Goal: Communication & Community: Answer question/provide support

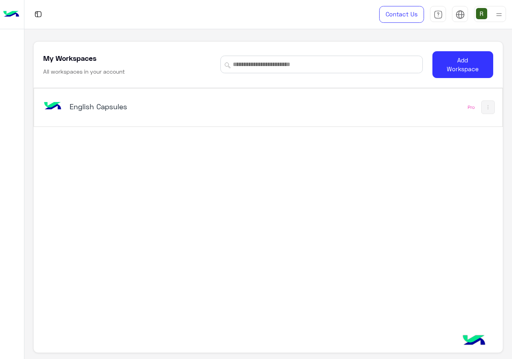
click at [97, 124] on div "English Capsules Pro" at bounding box center [268, 107] width 468 height 38
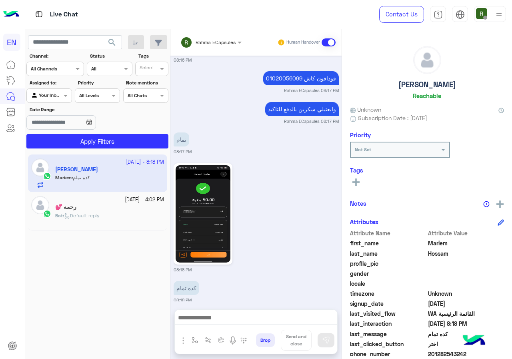
scroll to position [72, 0]
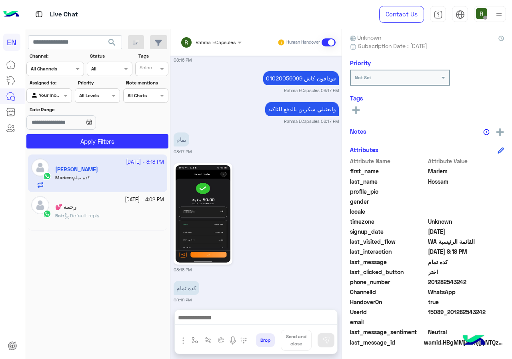
drag, startPoint x: 430, startPoint y: 280, endPoint x: 482, endPoint y: 280, distance: 51.6
click at [482, 280] on span "201282543242" at bounding box center [466, 282] width 76 height 8
copy span "01282543242"
click at [210, 210] on img at bounding box center [203, 213] width 55 height 97
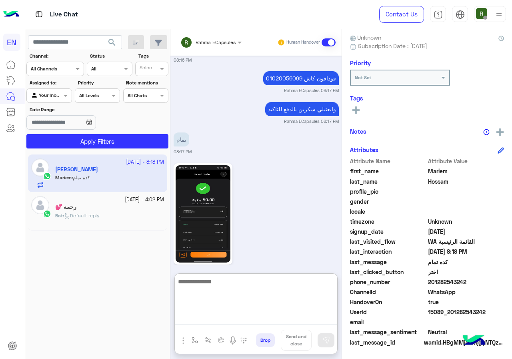
click at [272, 322] on textarea at bounding box center [256, 300] width 162 height 48
type textarea "*"
type textarea "**********"
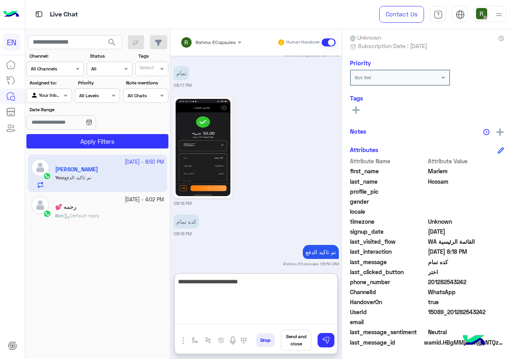
type textarea "**********"
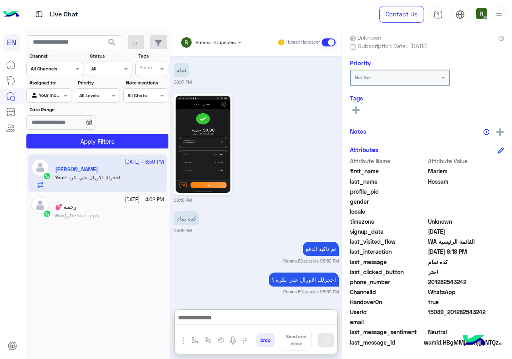
click at [222, 39] on div at bounding box center [210, 41] width 69 height 8
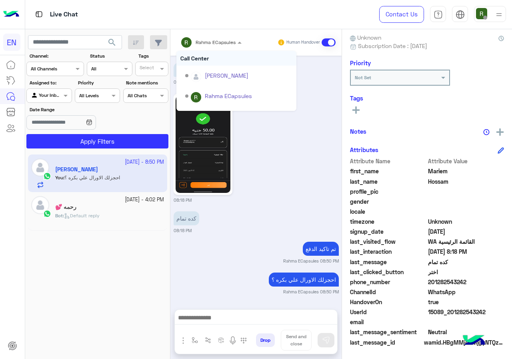
scroll to position [562, 0]
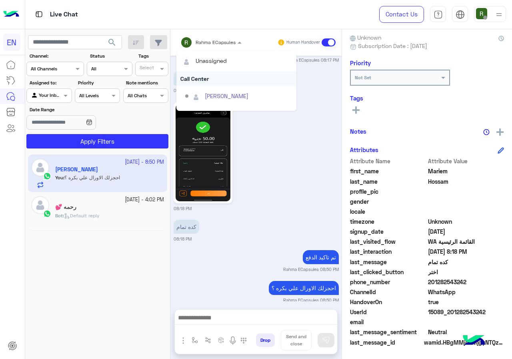
click at [220, 78] on div "Call Center" at bounding box center [236, 78] width 120 height 15
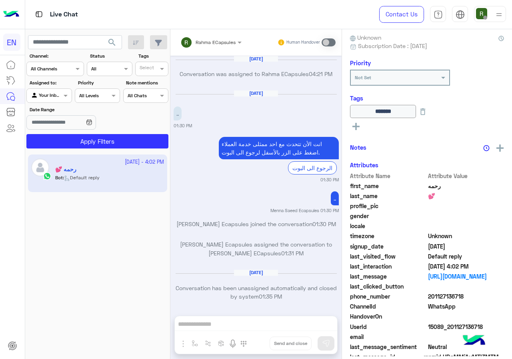
scroll to position [510, 0]
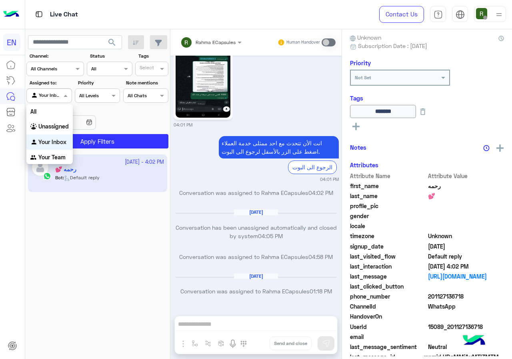
click at [52, 92] on div at bounding box center [49, 95] width 44 height 8
click at [62, 70] on div at bounding box center [55, 68] width 57 height 8
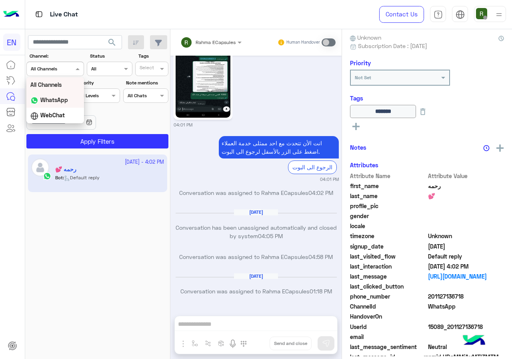
click at [69, 100] on div "WhatsApp" at bounding box center [55, 100] width 58 height 16
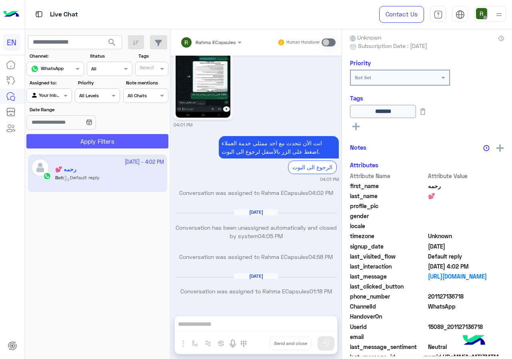
click at [74, 136] on button "Apply Filters" at bounding box center [97, 141] width 142 height 14
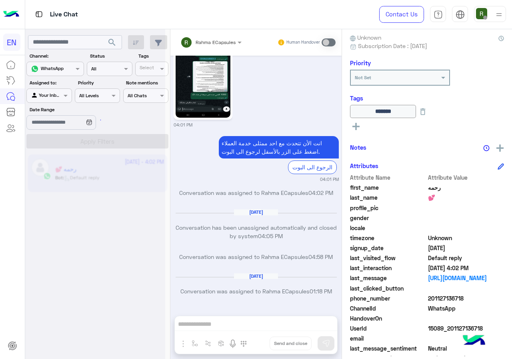
scroll to position [0, 0]
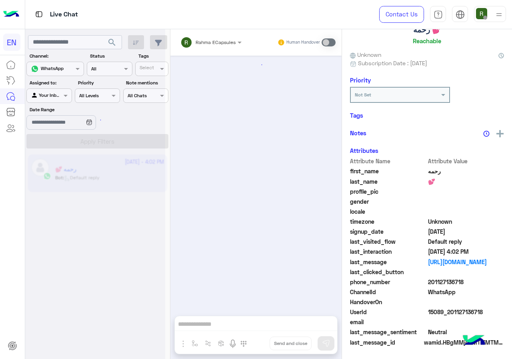
click at [57, 96] on div at bounding box center [49, 95] width 44 height 8
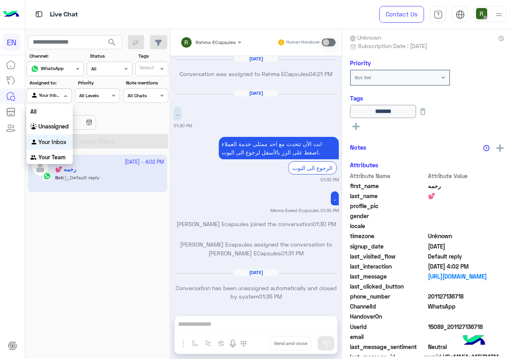
scroll to position [510, 0]
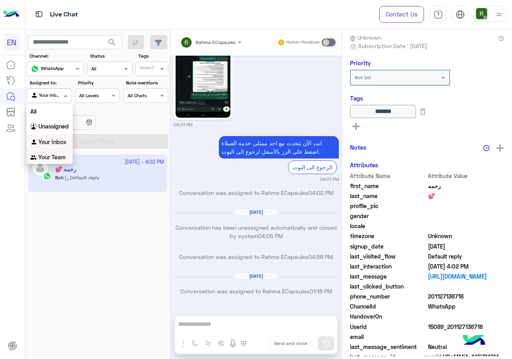
click at [65, 155] on b "Your Team" at bounding box center [51, 157] width 27 height 7
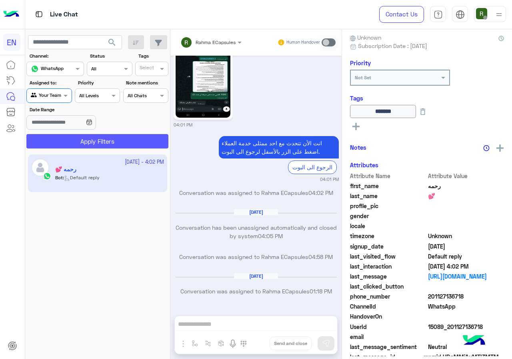
click at [70, 145] on button "Apply Filters" at bounding box center [97, 141] width 142 height 14
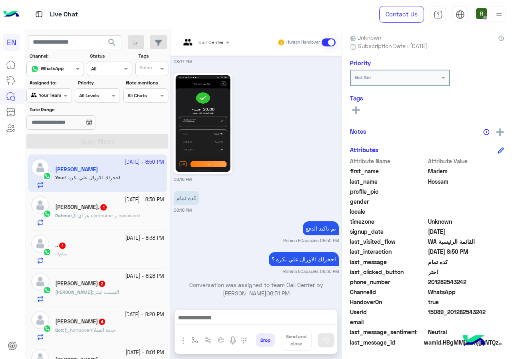
scroll to position [40, 0]
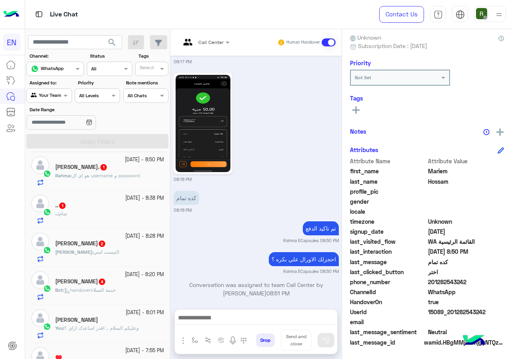
click at [111, 218] on div ".. : تمام" at bounding box center [109, 217] width 109 height 14
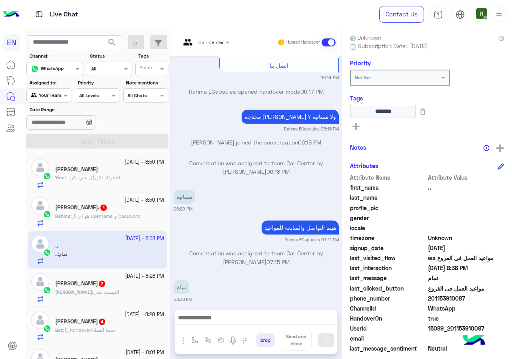
click at [105, 185] on div "You : احجزلك الاورال علي بكره ؟" at bounding box center [109, 181] width 109 height 14
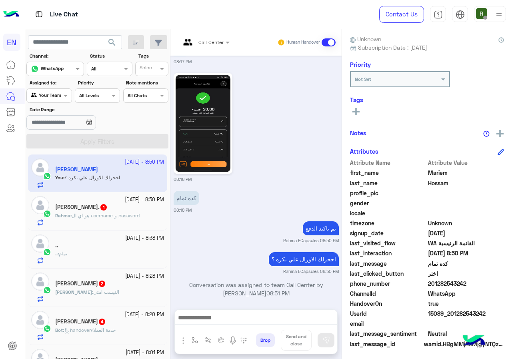
scroll to position [72, 0]
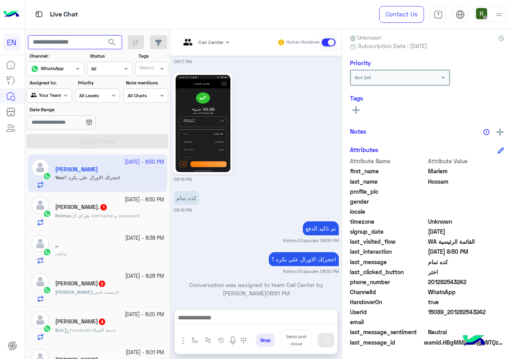
paste input "**********"
type input "**********"
click at [112, 45] on span "search" at bounding box center [112, 43] width 10 height 10
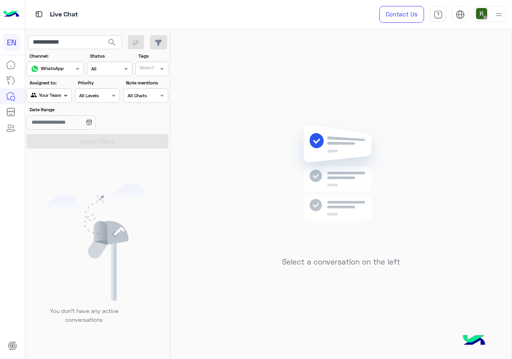
click at [62, 96] on span at bounding box center [67, 95] width 10 height 8
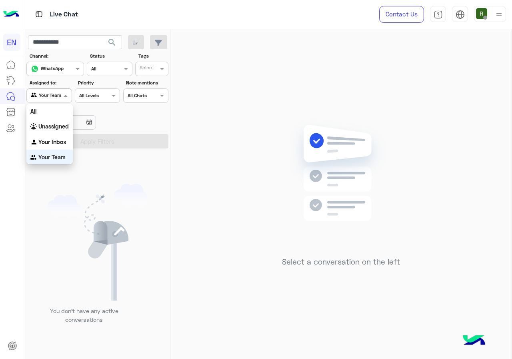
scroll to position [0, 0]
click at [57, 146] on div "Your Inbox" at bounding box center [49, 142] width 46 height 16
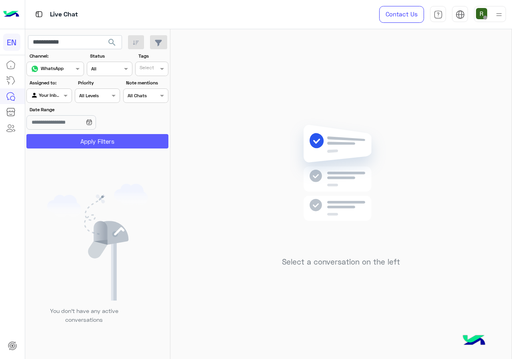
click at [61, 141] on button "Apply Filters" at bounding box center [97, 141] width 142 height 14
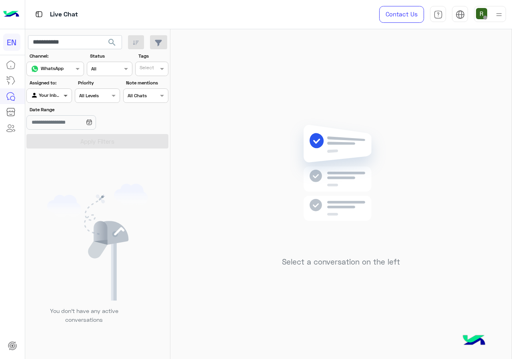
click at [62, 96] on span at bounding box center [67, 95] width 10 height 8
click at [61, 126] on b "Unassigned" at bounding box center [53, 126] width 30 height 7
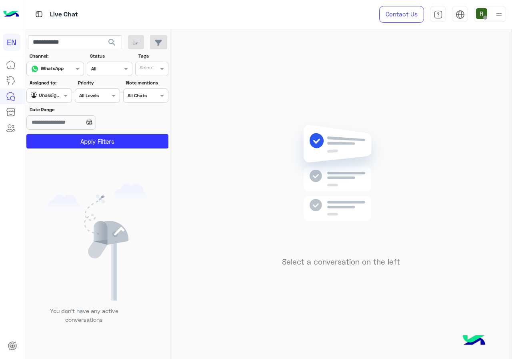
click at [63, 133] on section "Channel: Channel WhatsApp Status Channel All Tags Select Assigned to: Agent Fil…" at bounding box center [97, 100] width 133 height 96
click at [64, 136] on button "Apply Filters" at bounding box center [97, 141] width 142 height 14
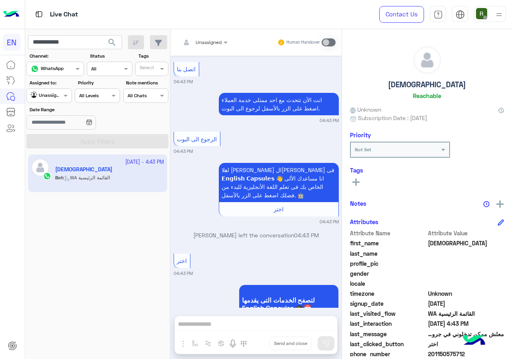
scroll to position [1230, 0]
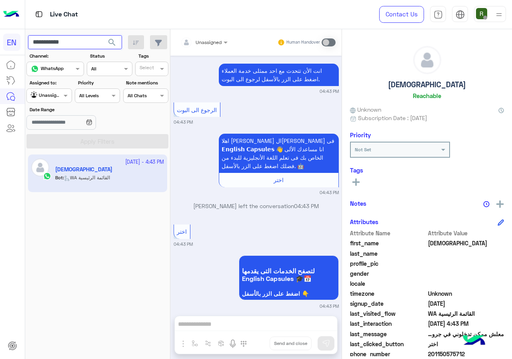
click at [88, 38] on input "**********" at bounding box center [75, 42] width 94 height 14
click at [116, 44] on span "search" at bounding box center [112, 43] width 10 height 10
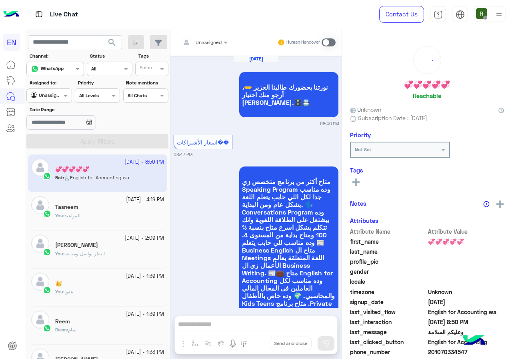
scroll to position [1507, 0]
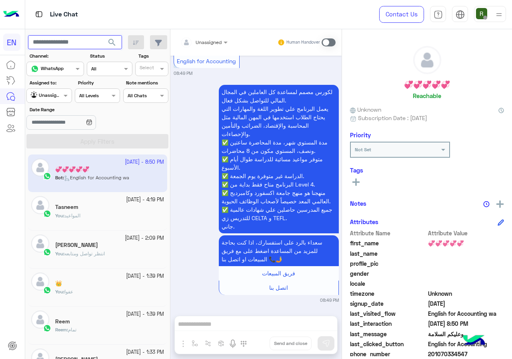
paste input "**********"
type input "**********"
click at [108, 42] on span "search" at bounding box center [112, 43] width 10 height 10
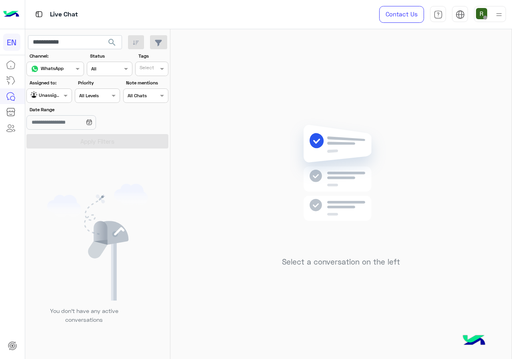
click at [58, 94] on div at bounding box center [49, 95] width 44 height 8
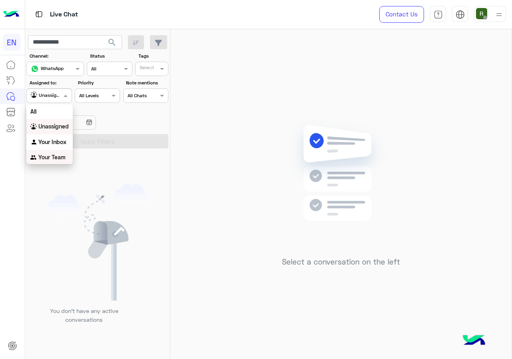
click at [63, 156] on b "Your Team" at bounding box center [51, 157] width 27 height 7
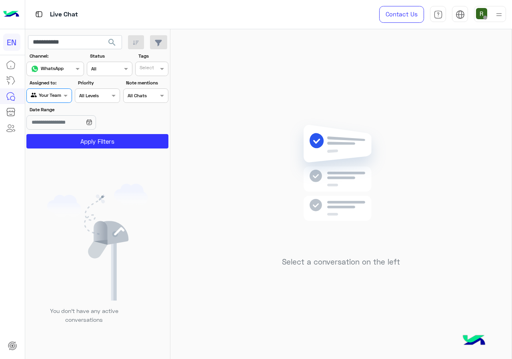
click at [78, 133] on section "Channel: Channel WhatsApp Status Channel All Tags Select Assigned to: Agent Fil…" at bounding box center [97, 100] width 133 height 96
click at [78, 136] on button "Apply Filters" at bounding box center [97, 141] width 142 height 14
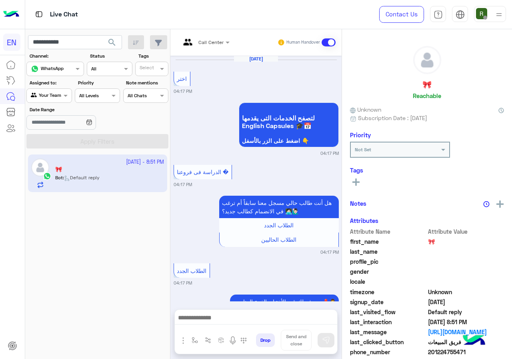
scroll to position [1087, 0]
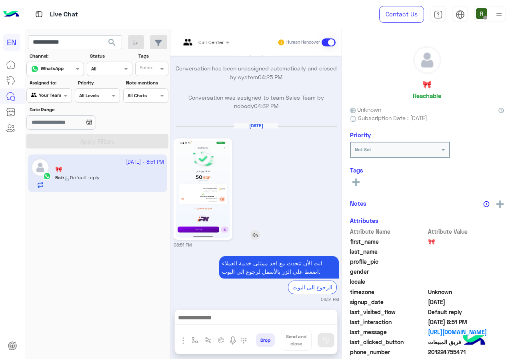
click at [209, 171] on img at bounding box center [203, 188] width 55 height 97
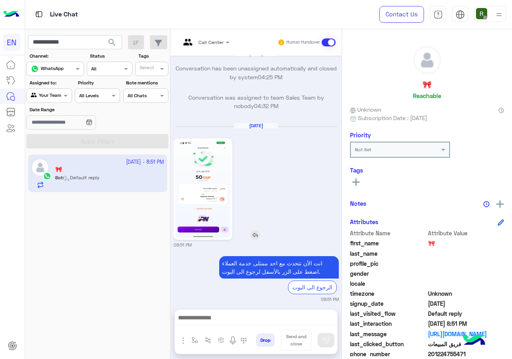
scroll to position [1086, 0]
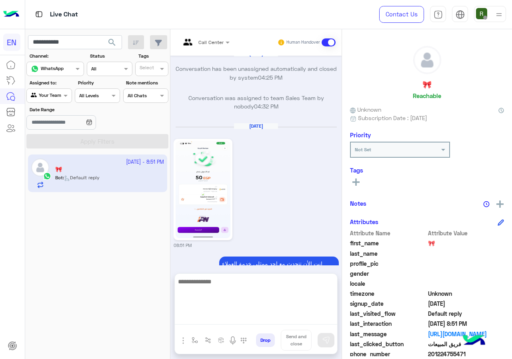
click at [238, 317] on textarea at bounding box center [256, 300] width 162 height 48
type textarea "*"
type textarea "**********"
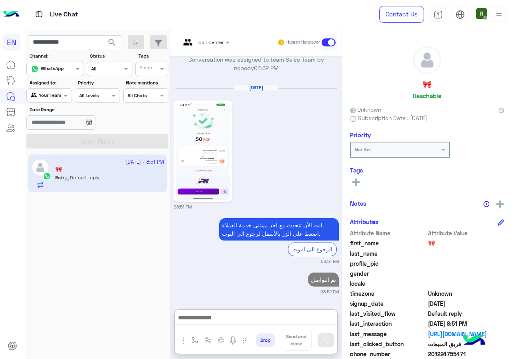
click at [103, 38] on button "search" at bounding box center [112, 43] width 20 height 17
click at [103, 38] on div at bounding box center [95, 182] width 140 height 359
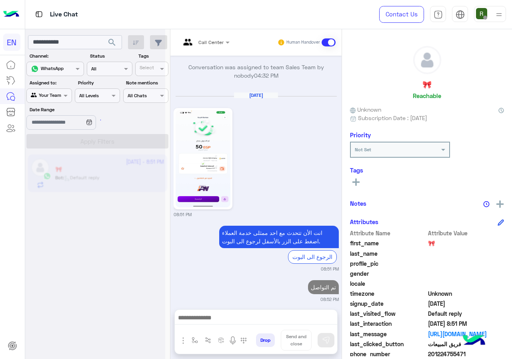
scroll to position [0, 0]
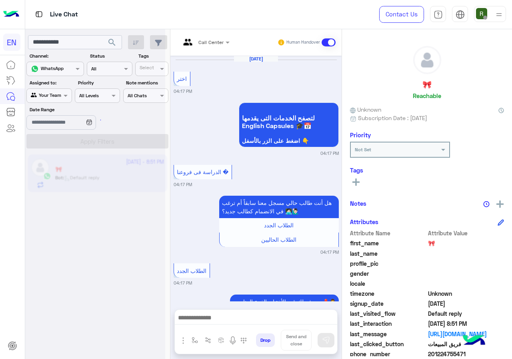
click at [79, 46] on div at bounding box center [95, 182] width 140 height 359
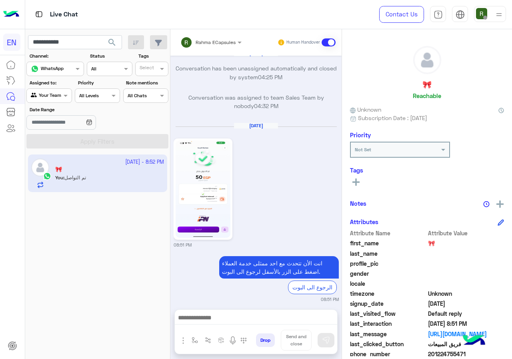
scroll to position [1138, 0]
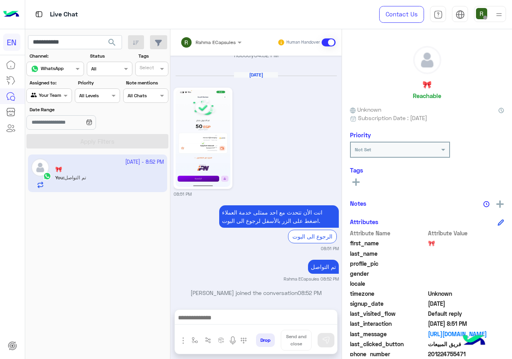
click at [103, 44] on button "search" at bounding box center [112, 43] width 20 height 17
click at [98, 41] on div at bounding box center [95, 182] width 140 height 359
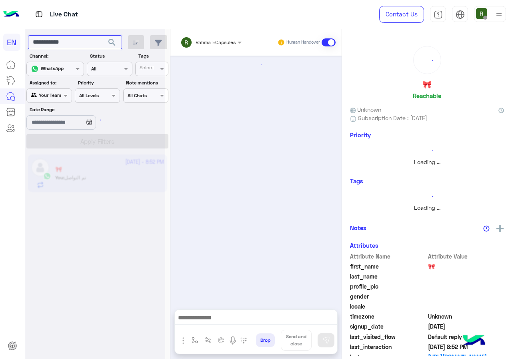
click at [91, 40] on input "**********" at bounding box center [75, 42] width 94 height 14
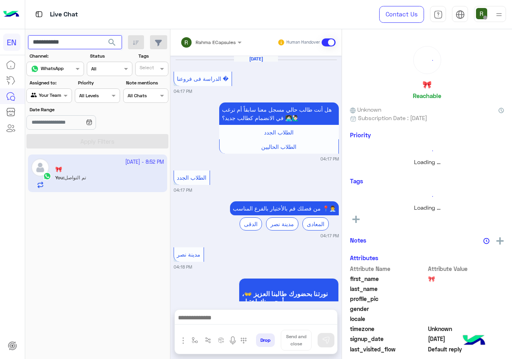
scroll to position [1045, 0]
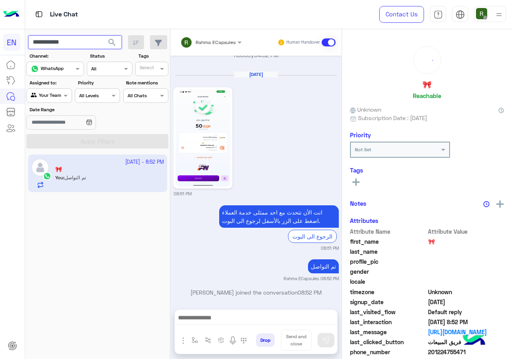
click at [80, 43] on input "**********" at bounding box center [75, 42] width 94 height 14
click at [105, 47] on button "search" at bounding box center [112, 43] width 20 height 17
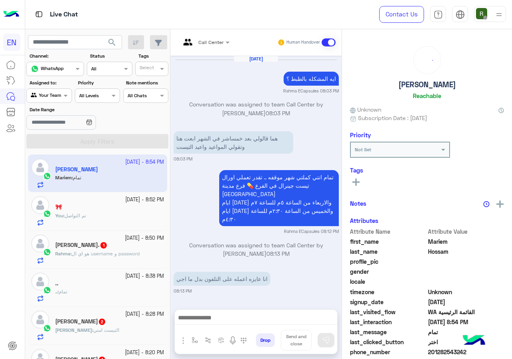
scroll to position [520, 0]
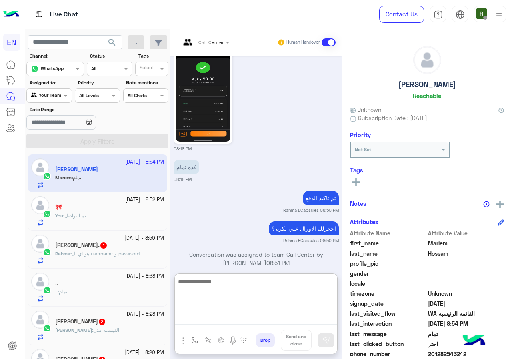
click at [232, 317] on textarea at bounding box center [256, 300] width 162 height 48
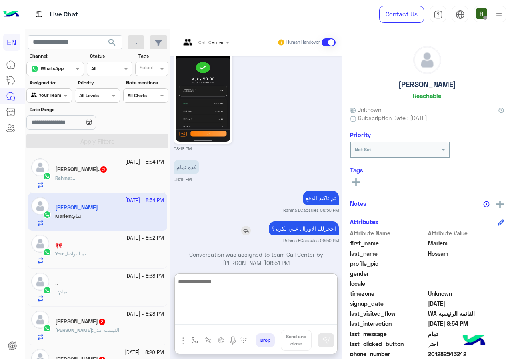
scroll to position [556, 0]
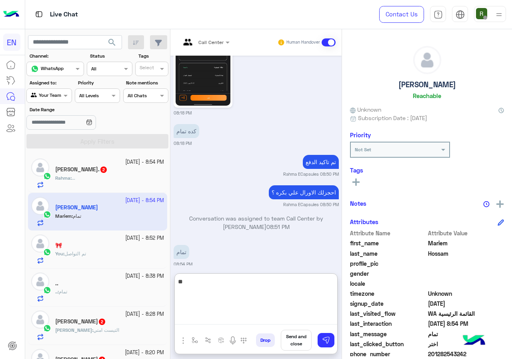
type textarea "*"
type textarea "**********"
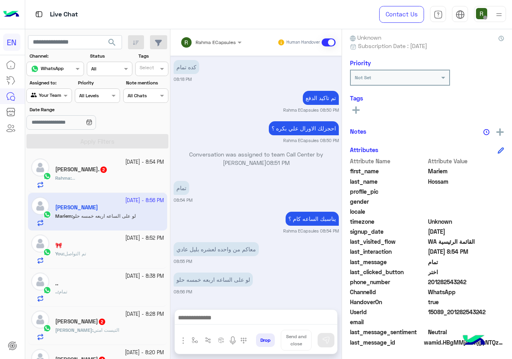
scroll to position [611, 0]
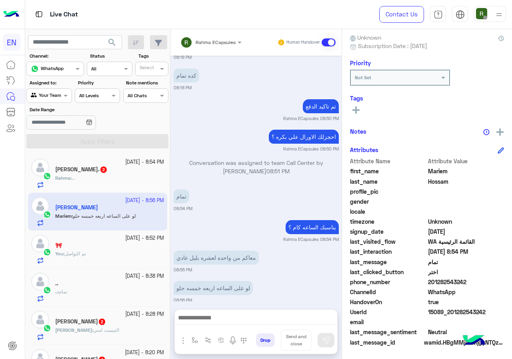
drag, startPoint x: 428, startPoint y: 281, endPoint x: 481, endPoint y: 280, distance: 52.4
click at [481, 280] on span "201282543242" at bounding box center [466, 282] width 76 height 8
copy span "01282543242"
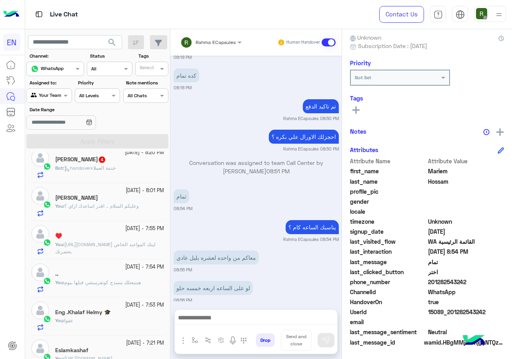
scroll to position [160, 0]
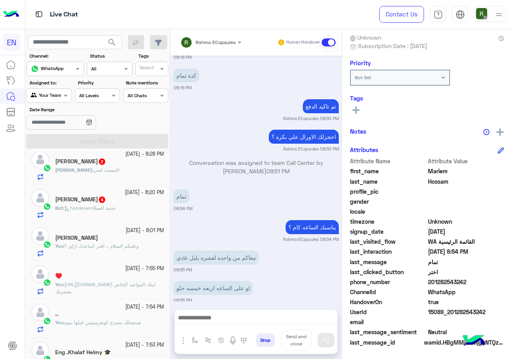
click at [116, 208] on span "handoverخدمة العملاء" at bounding box center [90, 208] width 52 height 6
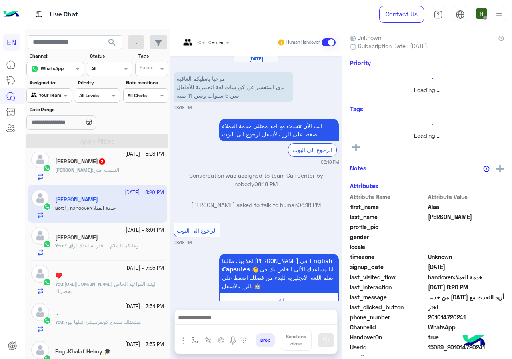
scroll to position [70, 0]
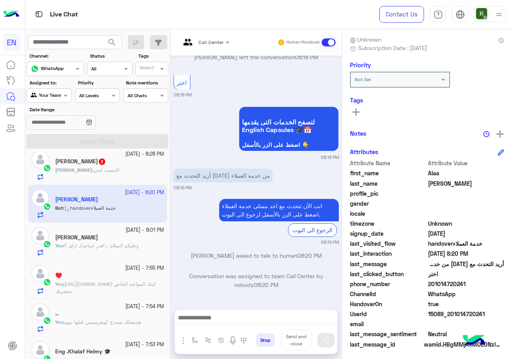
drag, startPoint x: 430, startPoint y: 280, endPoint x: 472, endPoint y: 281, distance: 42.8
click at [472, 281] on span "201014720241" at bounding box center [466, 284] width 76 height 8
copy span "01014720241"
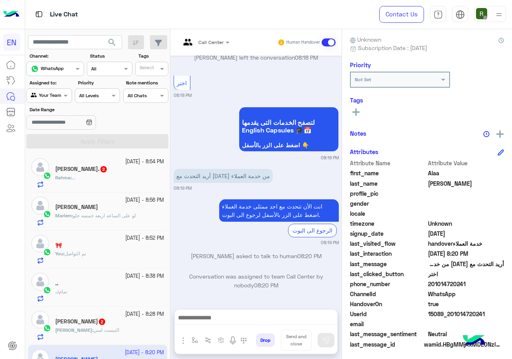
scroll to position [0, 0]
click at [133, 215] on span "لو على الساعه اربعه خمسه حلو" at bounding box center [104, 216] width 63 height 6
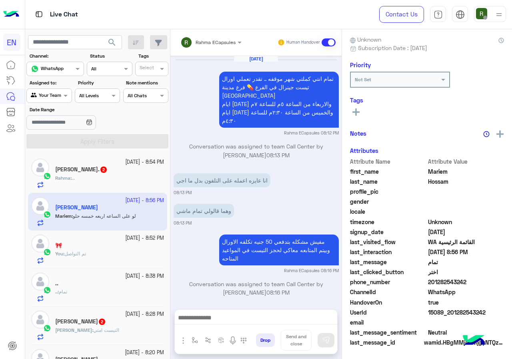
scroll to position [513, 0]
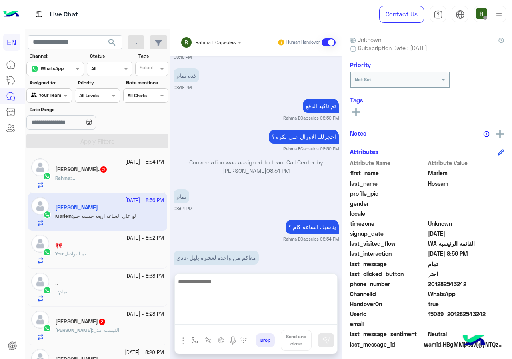
click at [252, 314] on textarea at bounding box center [256, 300] width 162 height 48
type textarea "**********"
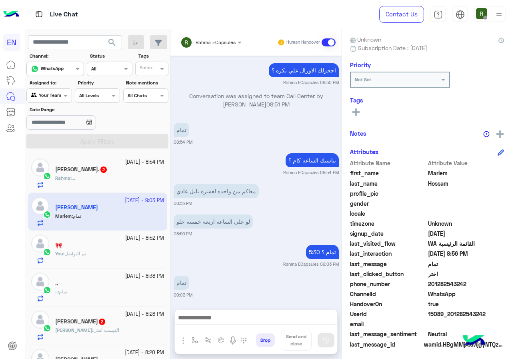
scroll to position [574, 0]
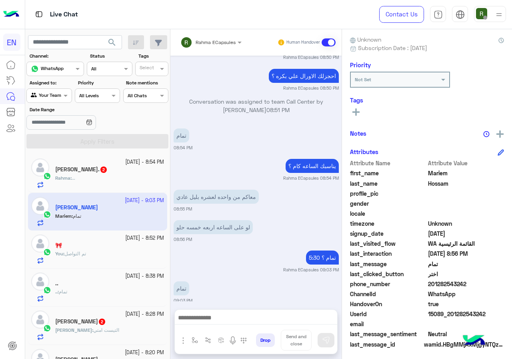
click at [259, 297] on small "09:03 PM" at bounding box center [256, 300] width 165 height 6
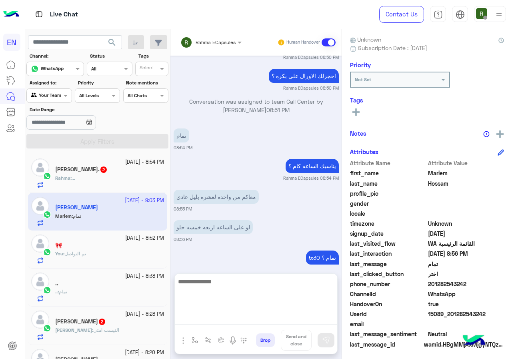
click at [254, 314] on textarea at bounding box center [256, 300] width 162 height 48
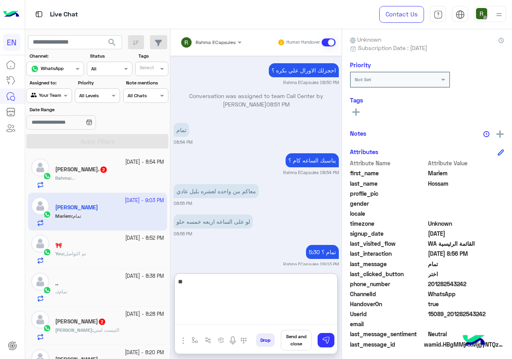
type textarea "*"
type textarea "********"
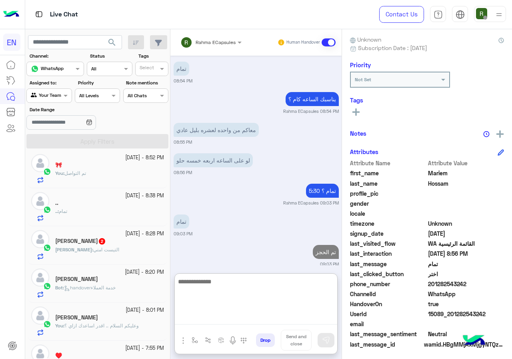
scroll to position [0, 0]
